Goal: Find specific page/section: Find specific page/section

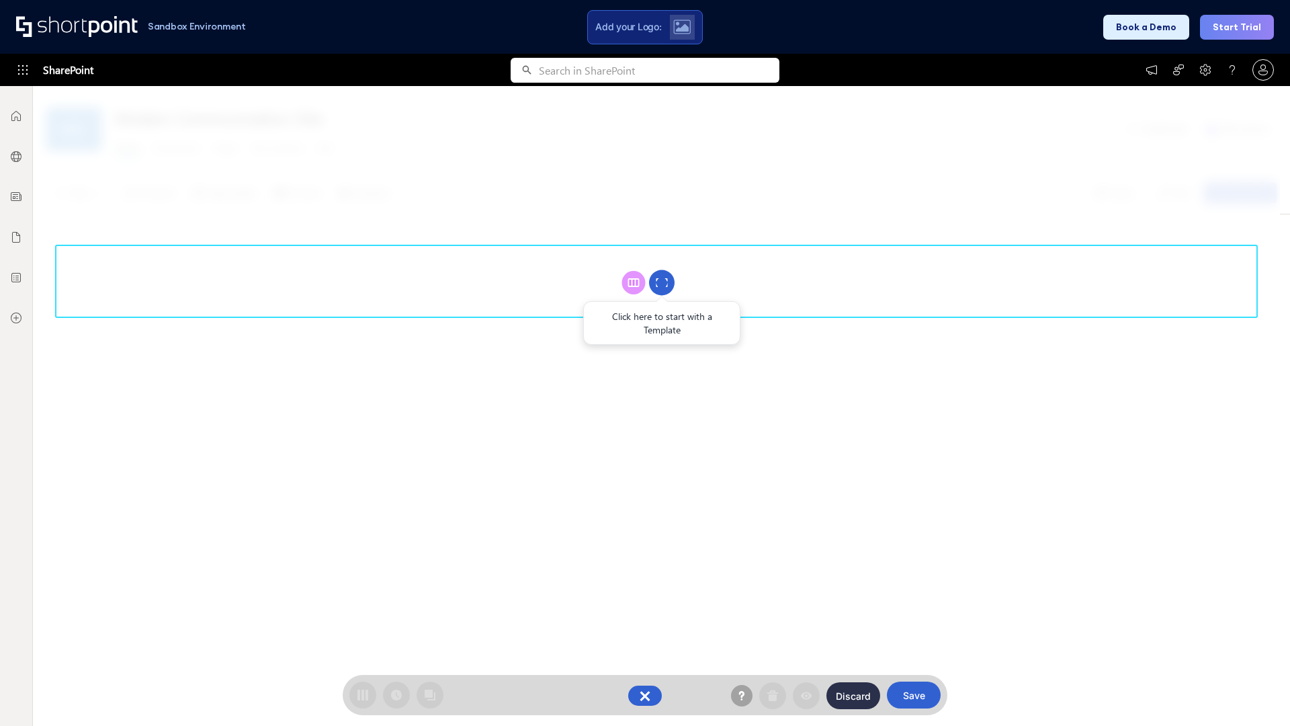
click at [662, 282] on circle at bounding box center [662, 283] width 26 height 26
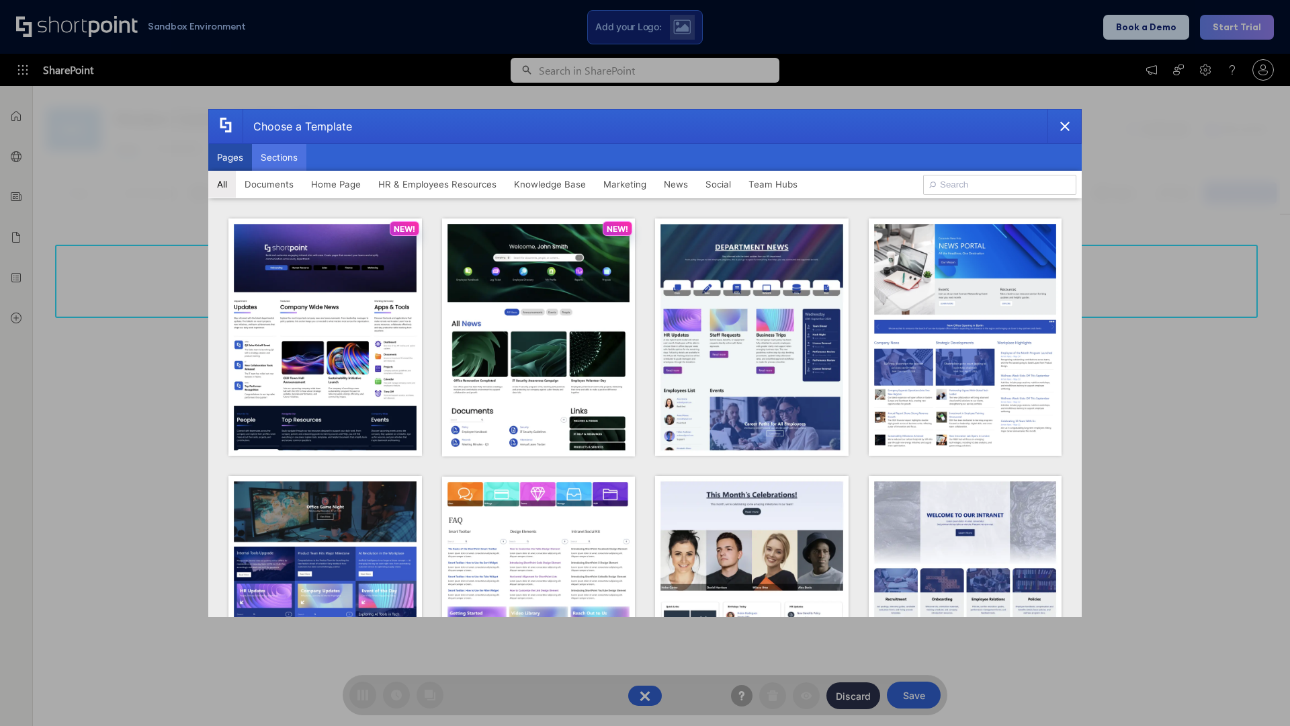
click at [279, 157] on button "Sections" at bounding box center [279, 157] width 54 height 27
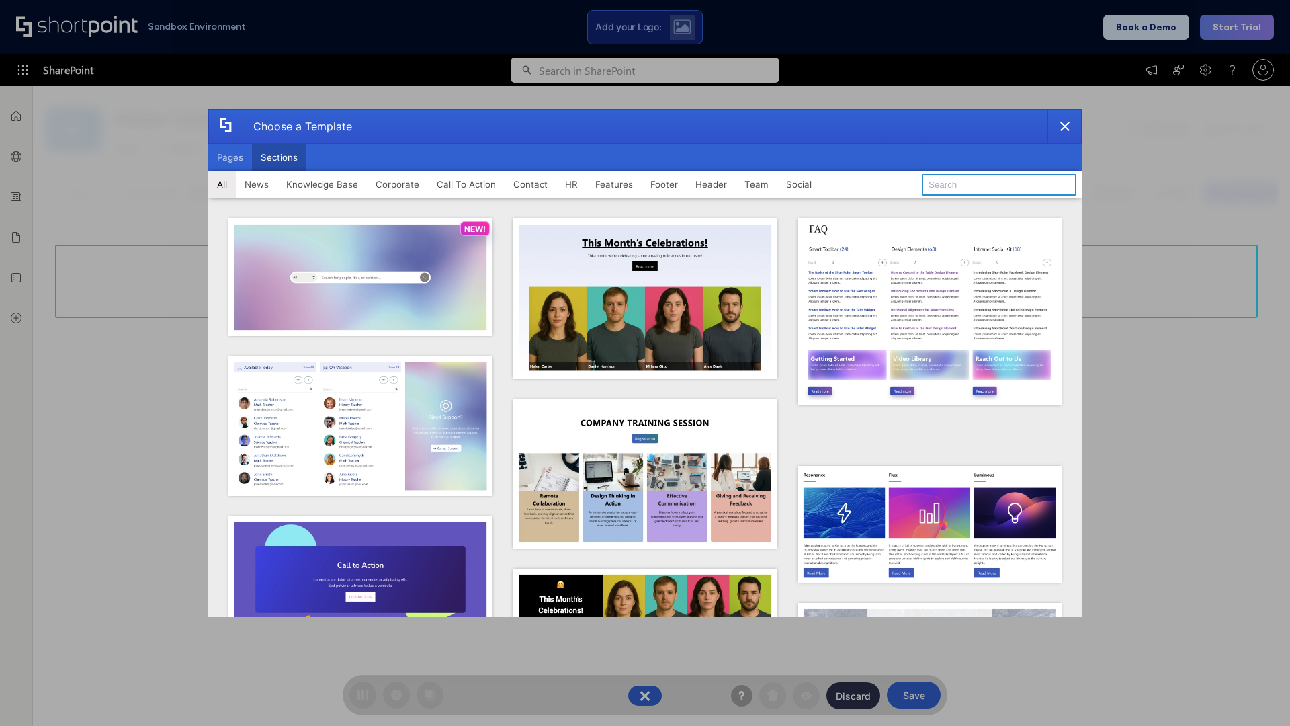
type input "Articles 2"
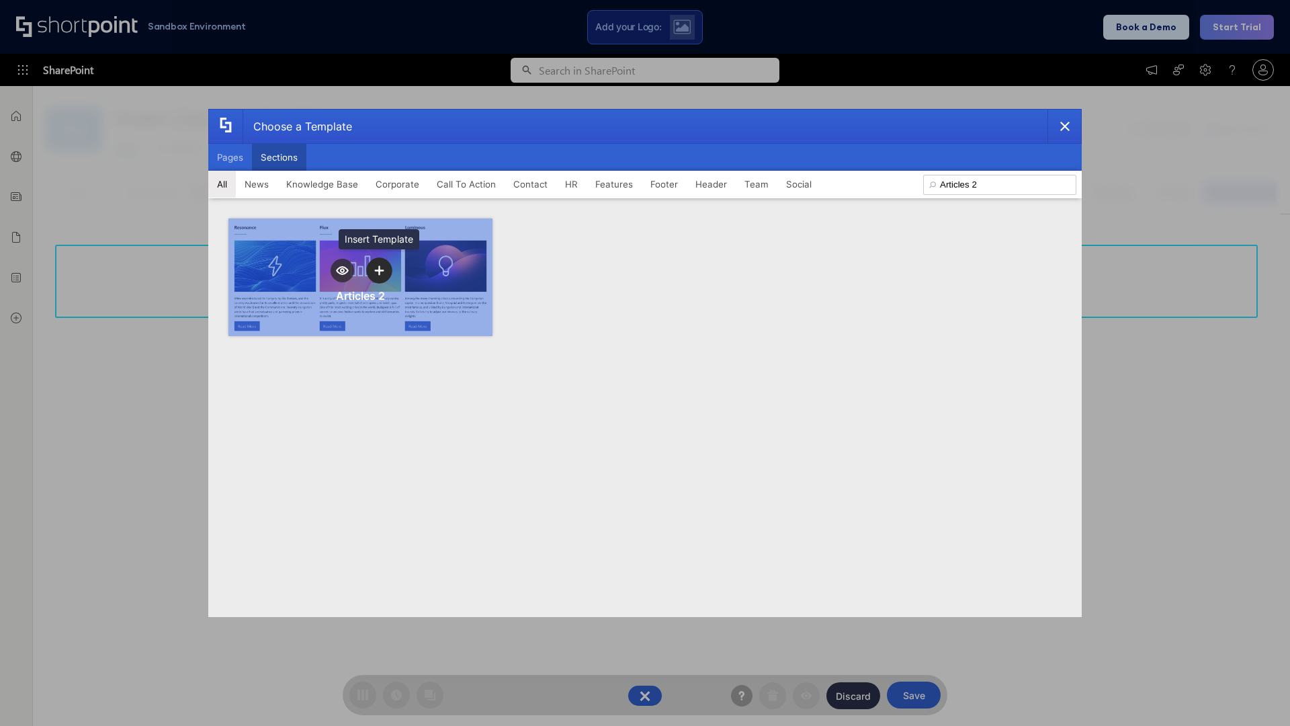
click at [379, 270] on icon "template selector" at bounding box center [378, 269] width 9 height 9
